Goal: Information Seeking & Learning: Learn about a topic

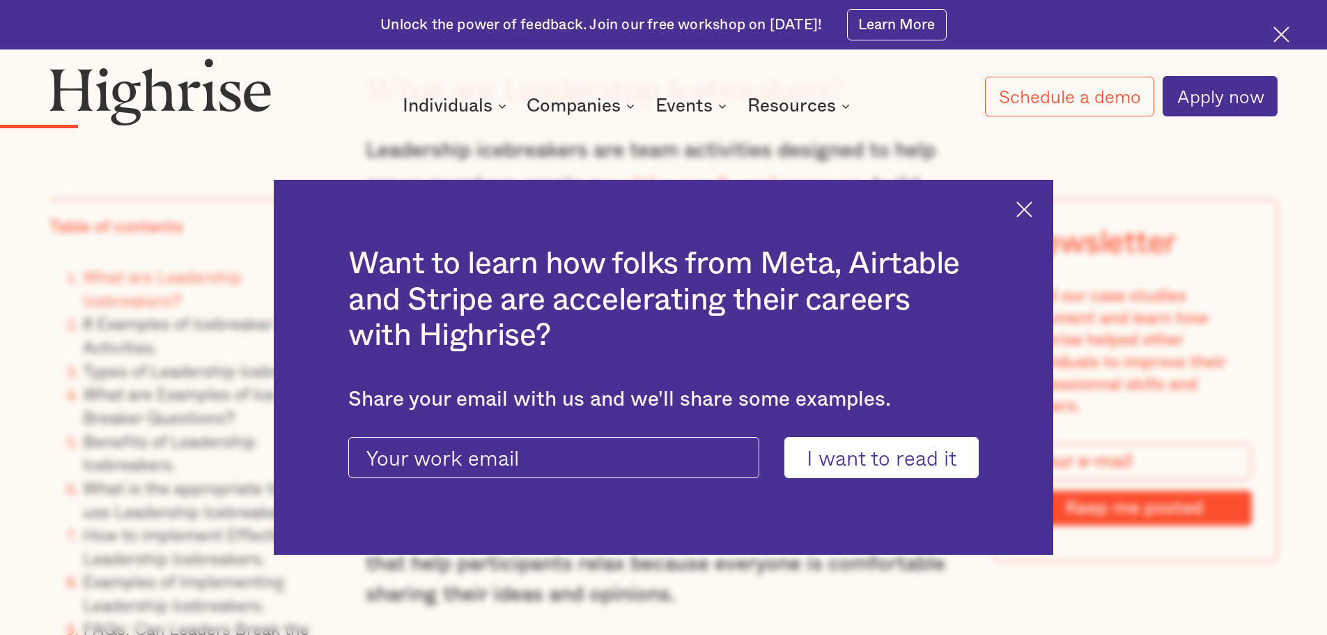
scroll to position [2996, 0]
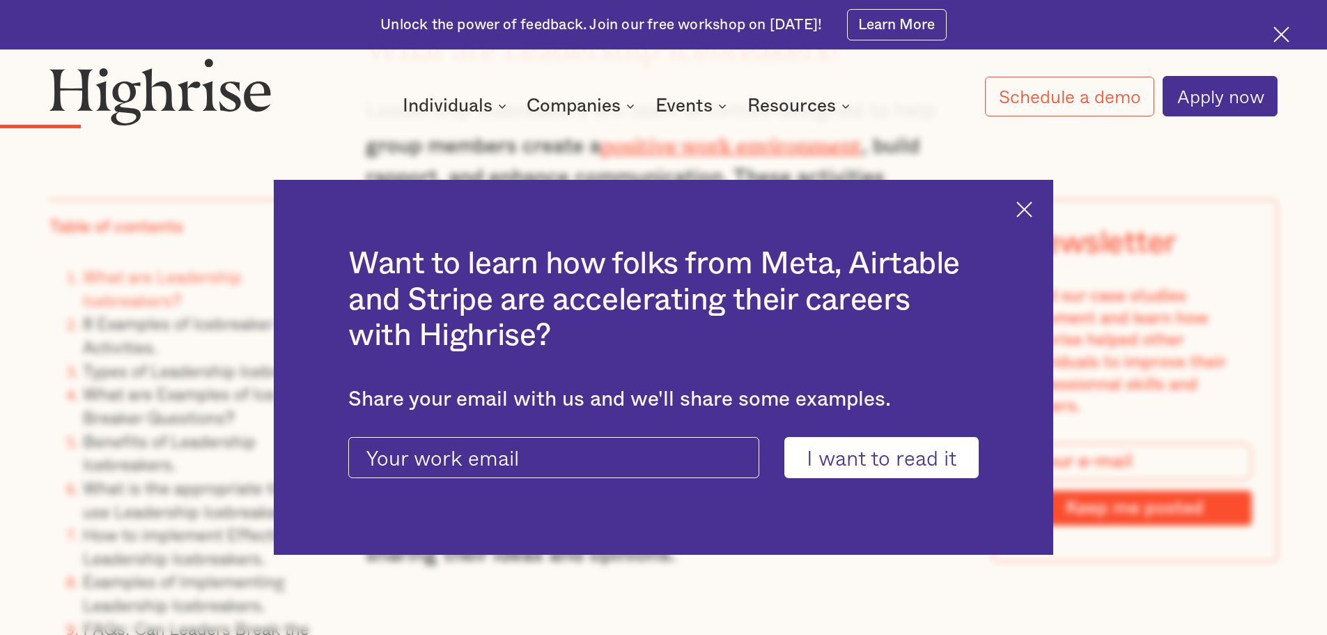
click at [1029, 203] on img at bounding box center [1025, 209] width 16 height 16
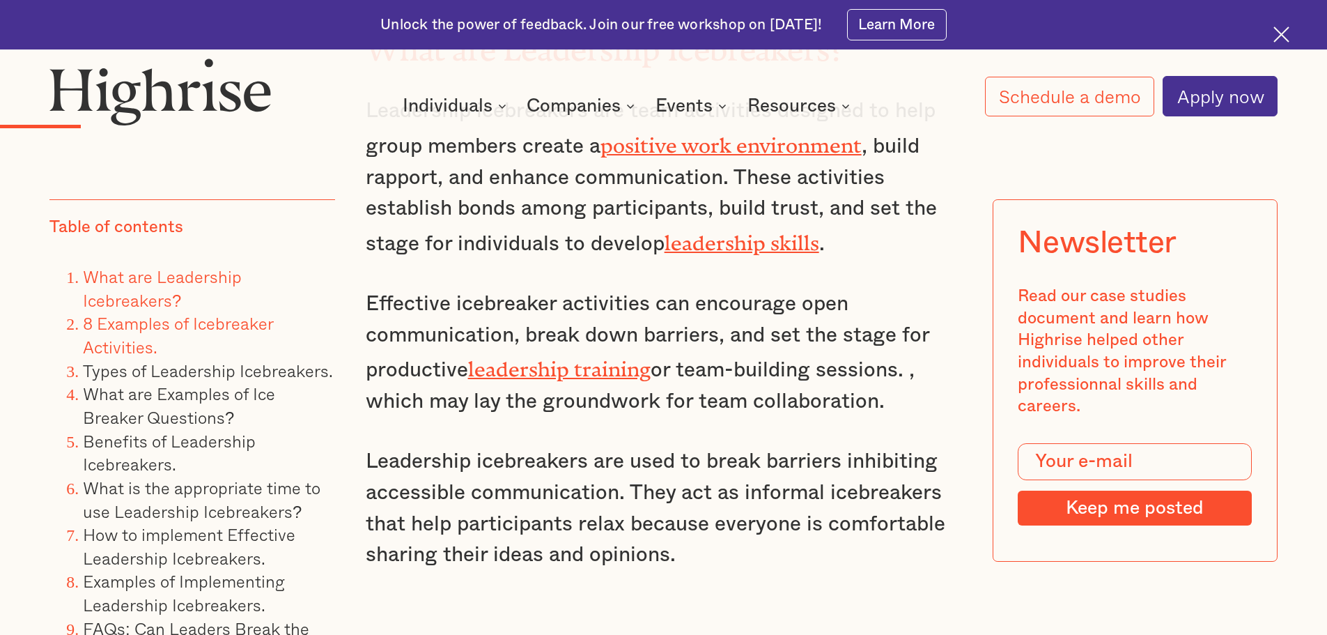
click at [130, 330] on link "8 Examples of Icebreaker Activities." at bounding box center [178, 334] width 190 height 49
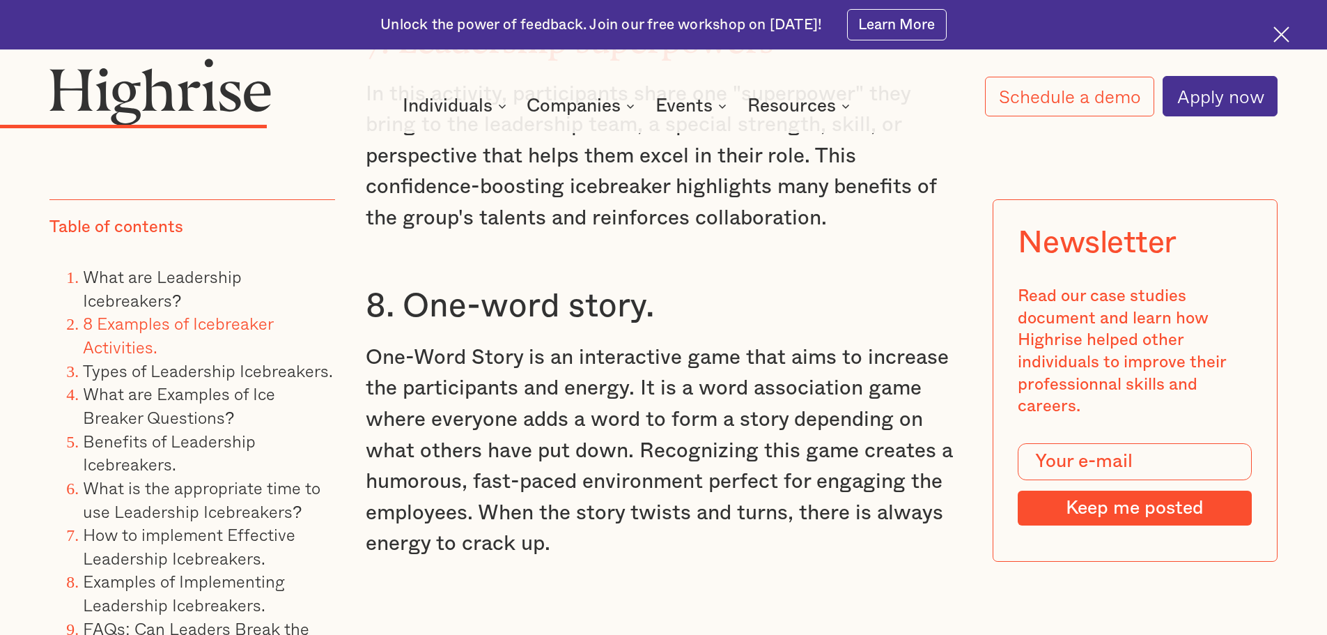
scroll to position [6099, 0]
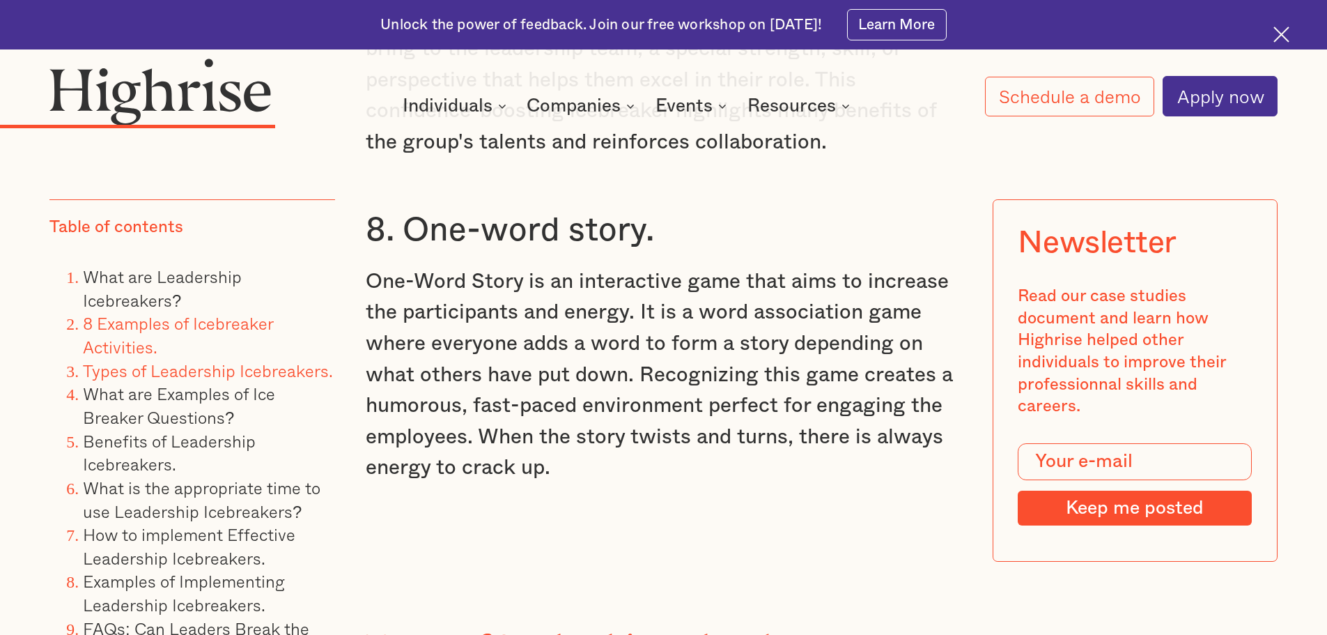
click at [208, 370] on link "Types of Leadership Icebreakers." at bounding box center [208, 370] width 250 height 26
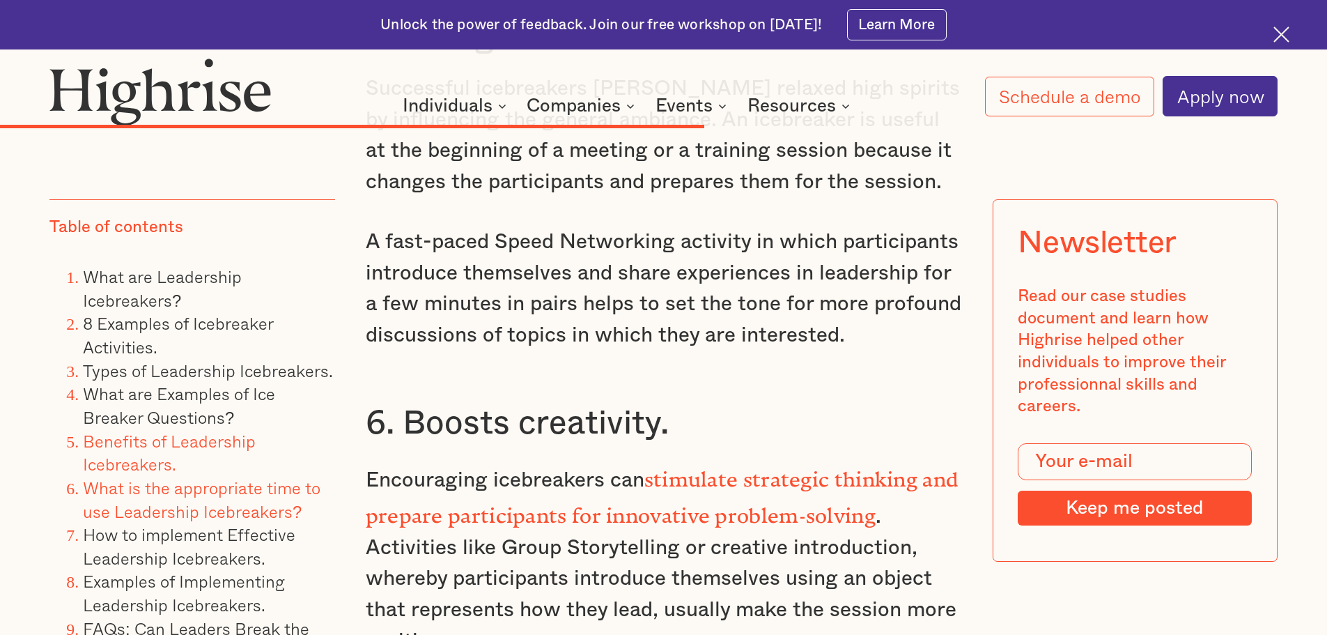
scroll to position [12967, 0]
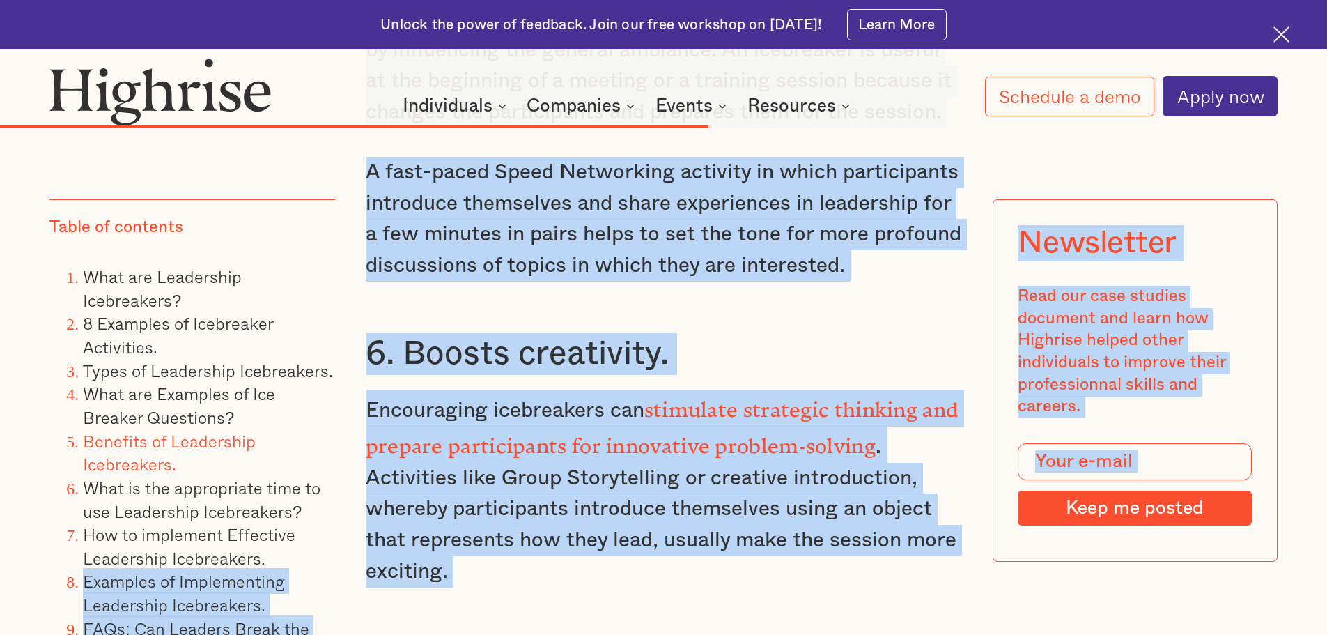
drag, startPoint x: 328, startPoint y: 551, endPoint x: 408, endPoint y: 528, distance: 83.4
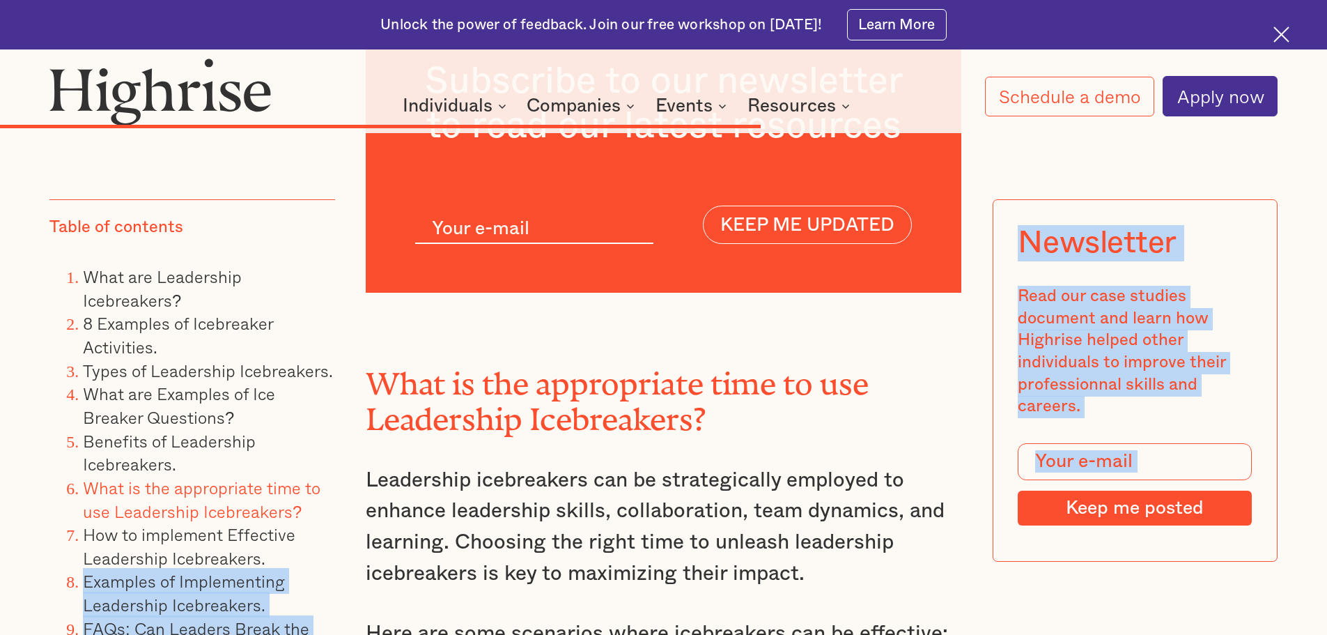
scroll to position [13789, 0]
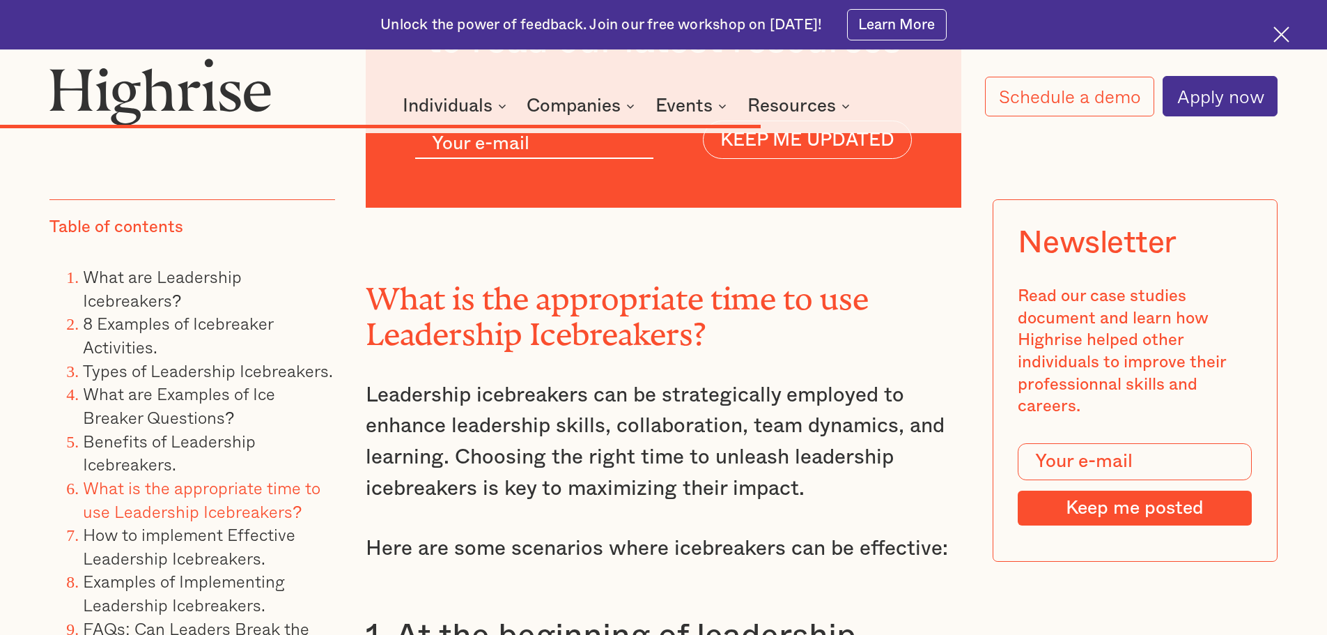
click at [438, 397] on p "Leadership icebreakers can be strategically employed to enhance leadership skil…" at bounding box center [664, 442] width 596 height 125
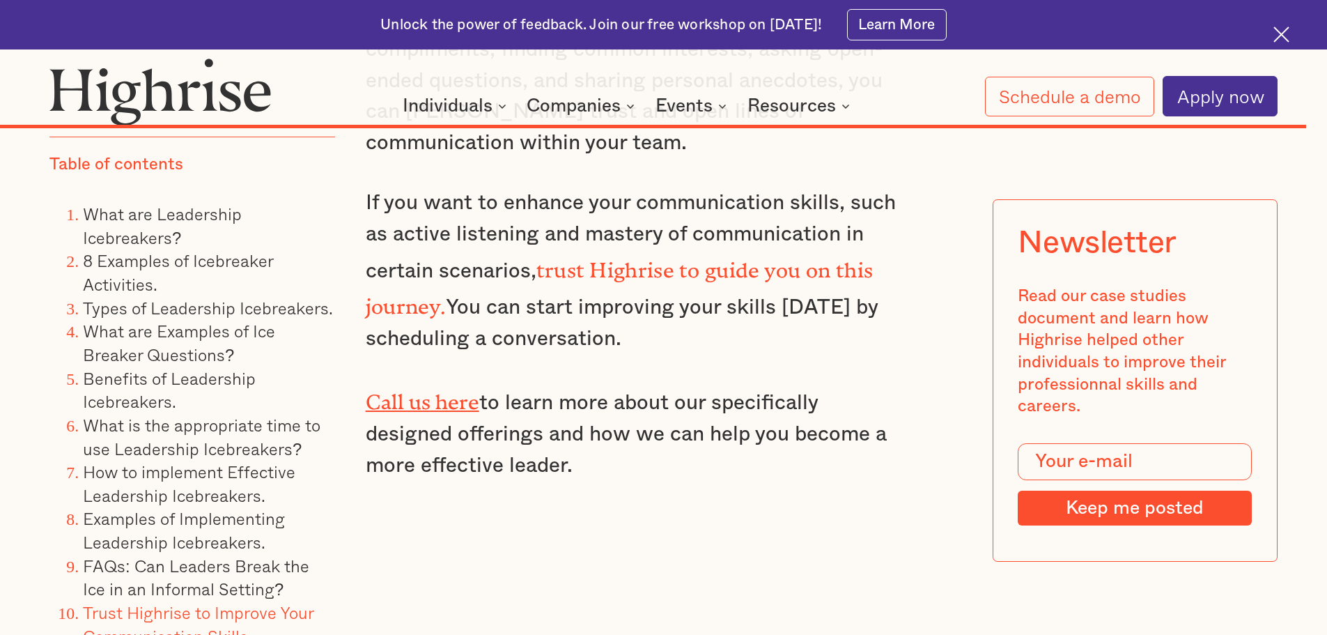
scroll to position [22430, 0]
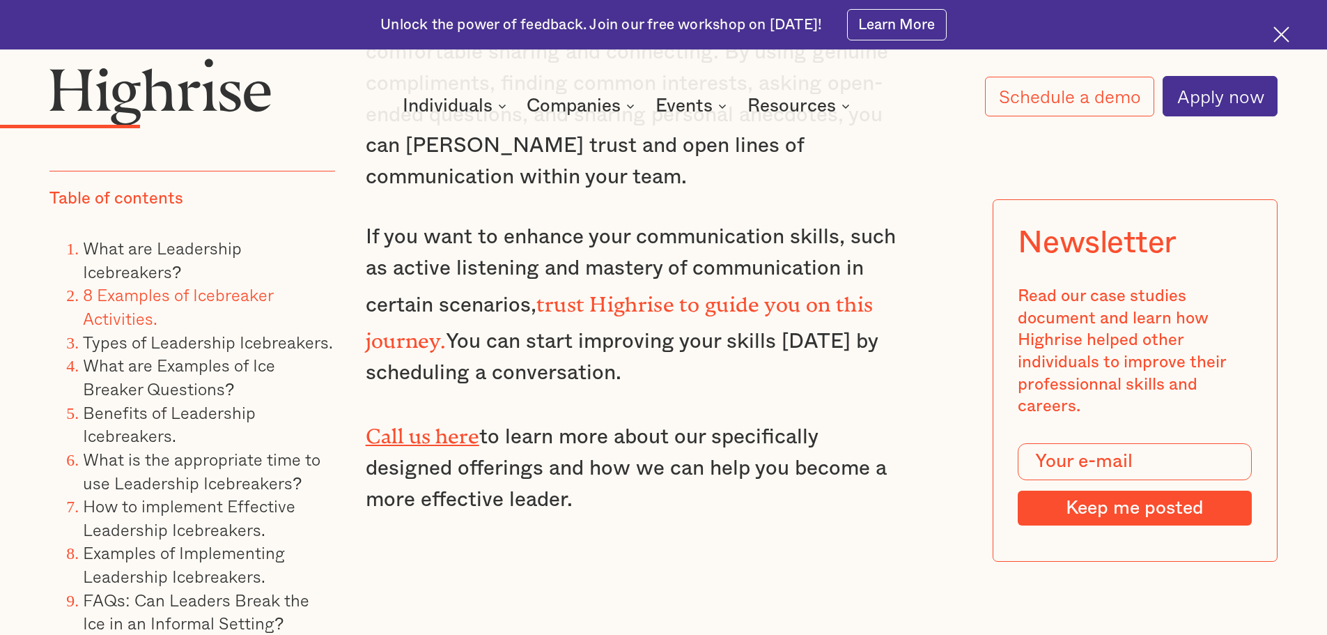
scroll to position [3660, 0]
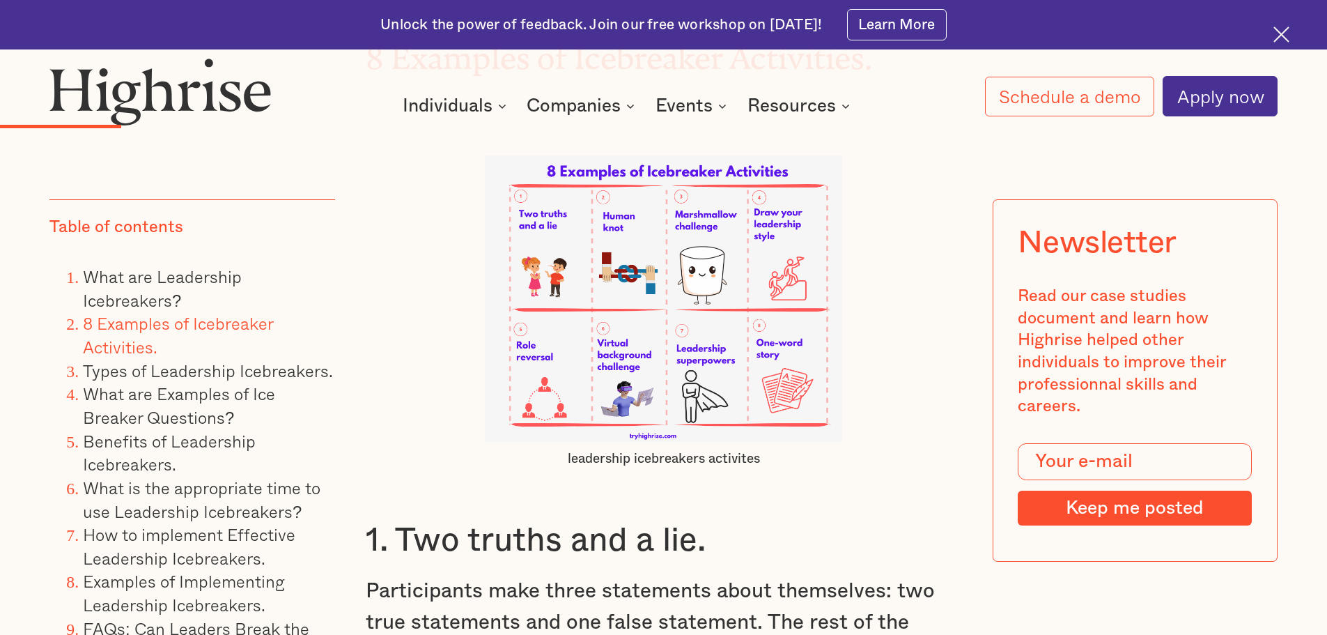
scroll to position [2996, 0]
